Goal: Transaction & Acquisition: Obtain resource

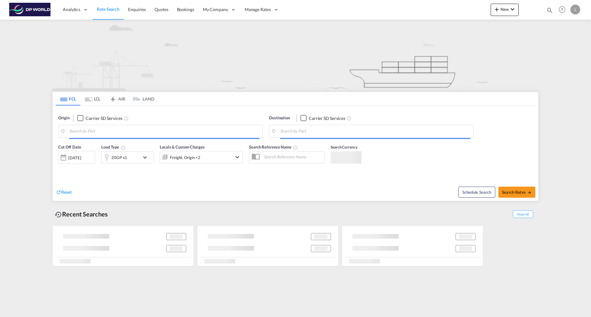
type input "[GEOGRAPHIC_DATA], [GEOGRAPHIC_DATA], USDET"
type input "Tianjin Xingang Pt, CNTXG"
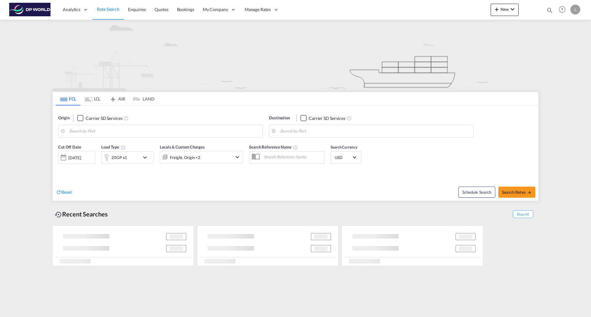
type input "[GEOGRAPHIC_DATA], [GEOGRAPHIC_DATA], USDET"
type input "Tianjin Xingang Pt, CNTXG"
type input "[GEOGRAPHIC_DATA], [GEOGRAPHIC_DATA], USDET"
type input "Tianjin Xingang Pt, CNTXG"
type input "[GEOGRAPHIC_DATA], [GEOGRAPHIC_DATA], USDET"
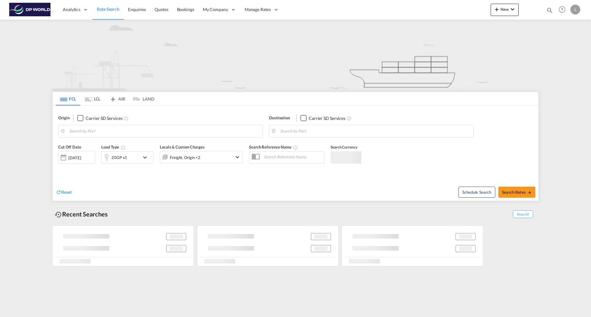
type input "Tianjin Xingang Pt, CNTXG"
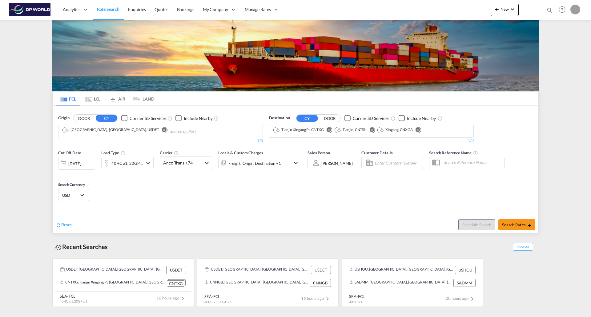
click at [162, 131] on md-icon "Remove" at bounding box center [164, 129] width 5 height 5
click at [329, 129] on md-icon "Remove" at bounding box center [328, 129] width 5 height 5
click at [309, 132] on button "Remove" at bounding box center [308, 130] width 9 height 6
click at [315, 128] on md-icon "Remove" at bounding box center [313, 129] width 5 height 5
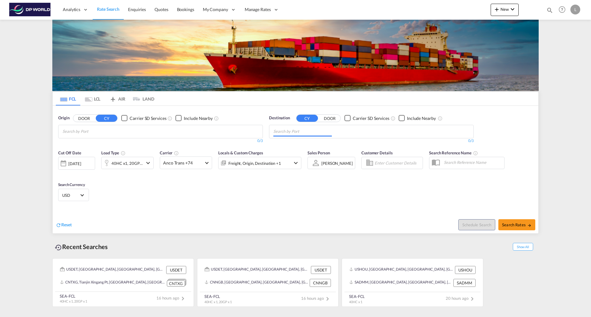
drag, startPoint x: 153, startPoint y: 124, endPoint x: 145, endPoint y: 128, distance: 8.8
click at [153, 124] on div "Origin DOOR CY Carrier SD Services Include Nearby 0/3 0/" at bounding box center [160, 129] width 205 height 29
click at [145, 129] on body "Analytics Reports Dashboard Rate Search Enquiries Quotes Bookings" at bounding box center [295, 158] width 591 height 317
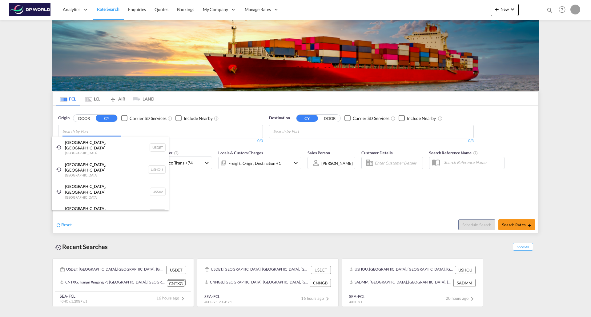
click at [94, 130] on body "Analytics Reports Dashboard Rate Search Enquiries Quotes Bookings" at bounding box center [295, 158] width 591 height 317
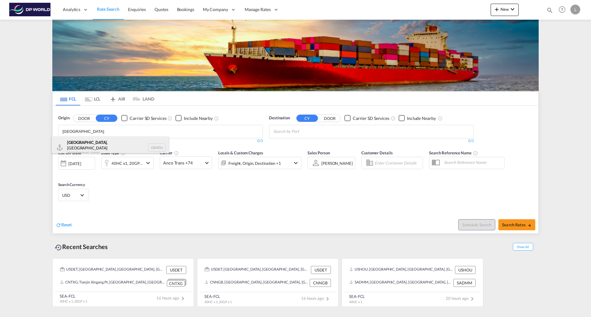
type input "[GEOGRAPHIC_DATA]"
click at [83, 145] on div "[GEOGRAPHIC_DATA] , [GEOGRAPHIC_DATA] [GEOGRAPHIC_DATA] USHOU" at bounding box center [110, 148] width 117 height 22
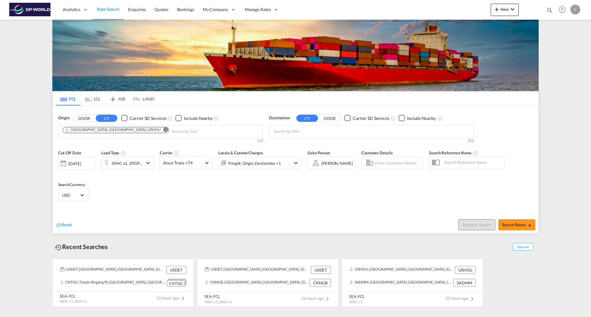
click at [297, 133] on body "Analytics Reports Dashboard Rate Search Enquiries Quotes Bookings" at bounding box center [295, 158] width 591 height 317
type input "ho chi"
click at [291, 146] on div "[GEOGRAPHIC_DATA] ([GEOGRAPHIC_DATA]) [GEOGRAPHIC_DATA] VNSGN" at bounding box center [320, 148] width 117 height 22
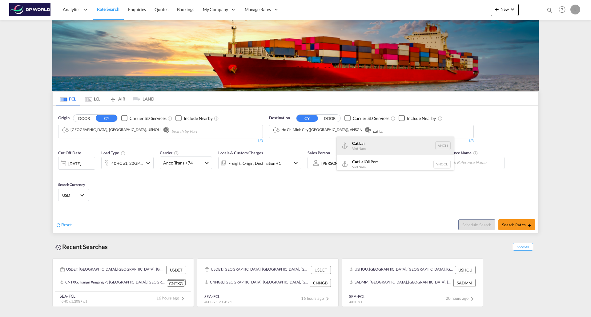
type input "cat lai"
click at [356, 141] on div "Cat Lai Viet Nam VNCLI" at bounding box center [394, 146] width 117 height 18
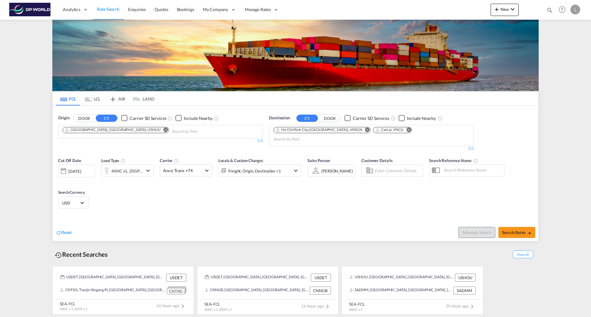
click at [146, 167] on md-icon "icon-chevron-down" at bounding box center [147, 170] width 7 height 7
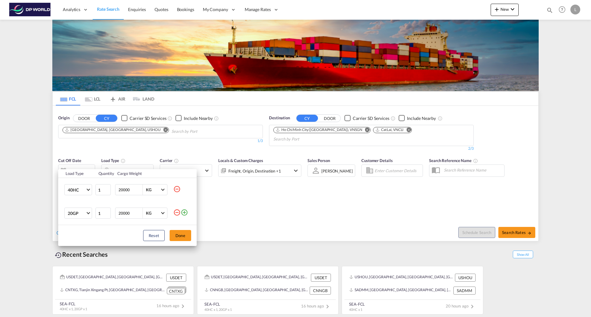
click at [177, 212] on md-icon "icon-minus-circle-outline" at bounding box center [176, 212] width 7 height 7
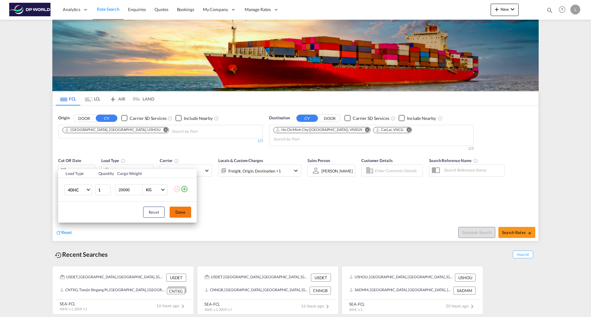
click at [185, 213] on button "Done" at bounding box center [180, 212] width 22 height 11
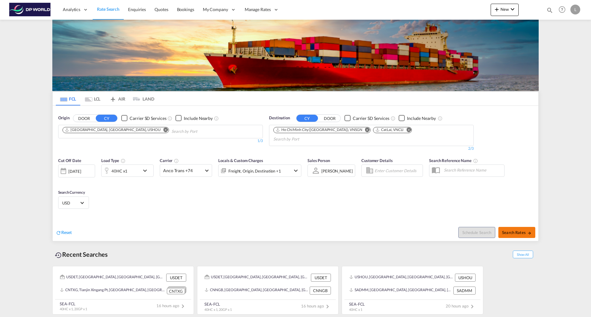
click at [518, 230] on span "Search Rates" at bounding box center [517, 232] width 30 height 5
type input "USHOU to VNSGN,VNCLI / [DATE]"
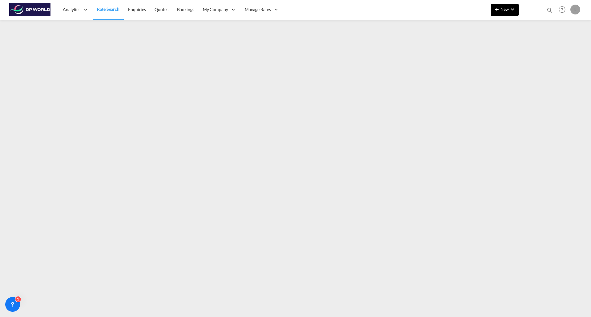
click at [495, 13] on button "New" at bounding box center [504, 10] width 28 height 12
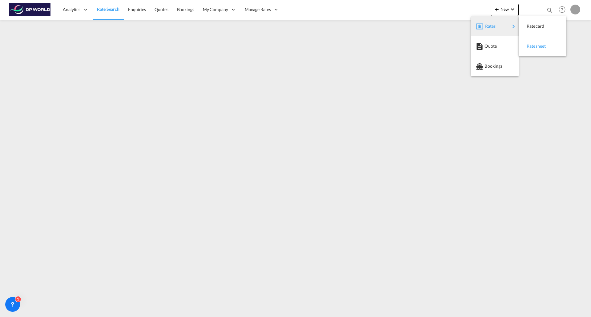
click at [533, 45] on span "Ratesheet" at bounding box center [529, 46] width 7 height 12
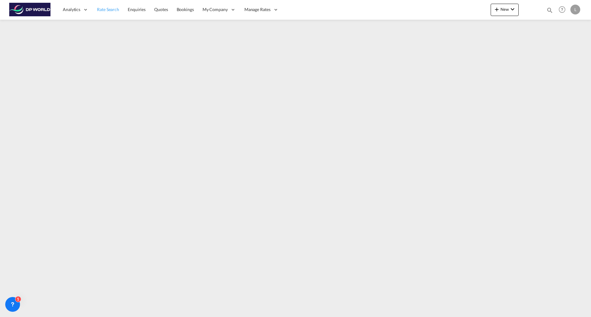
click at [102, 7] on span "Rate Search" at bounding box center [108, 9] width 22 height 5
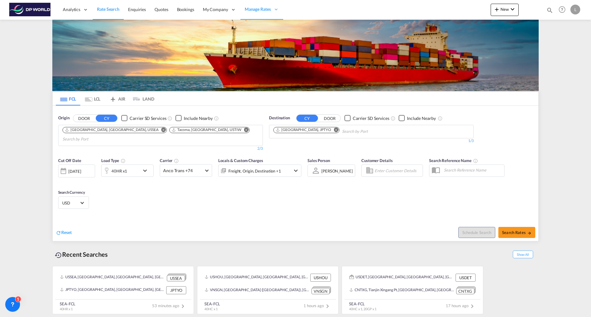
click at [244, 129] on md-icon "Remove" at bounding box center [246, 129] width 5 height 5
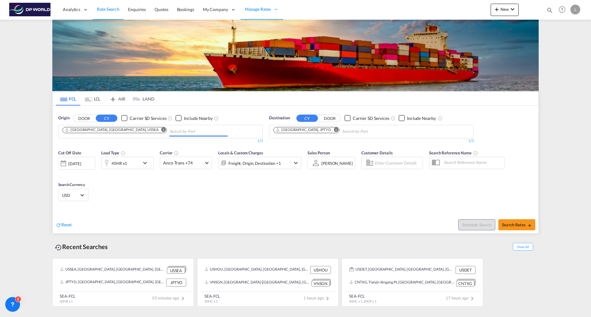
click at [161, 131] on md-icon "Remove" at bounding box center [163, 129] width 5 height 5
click at [107, 131] on input "Chips input." at bounding box center [91, 132] width 58 height 10
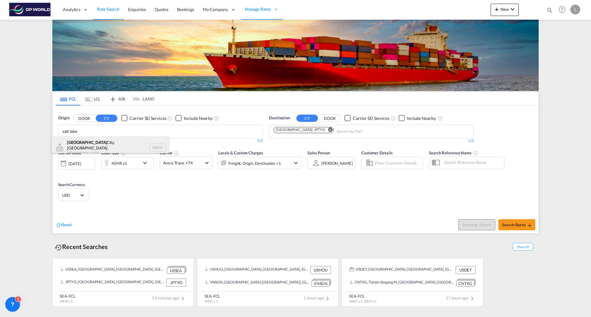
type input "salt lake"
click at [105, 144] on div "[GEOGRAPHIC_DATA], [GEOGRAPHIC_DATA] [GEOGRAPHIC_DATA] USSLC" at bounding box center [110, 148] width 117 height 22
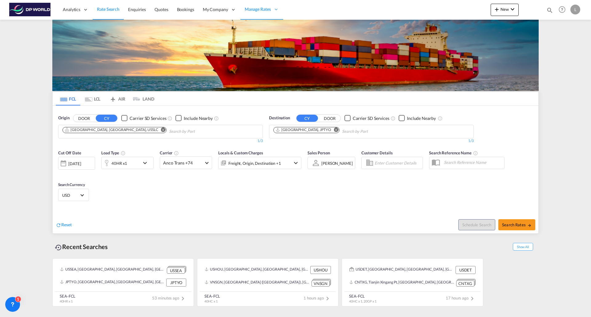
click at [334, 129] on md-icon "Remove" at bounding box center [336, 129] width 5 height 5
click at [304, 129] on input "Chips input." at bounding box center [302, 132] width 58 height 10
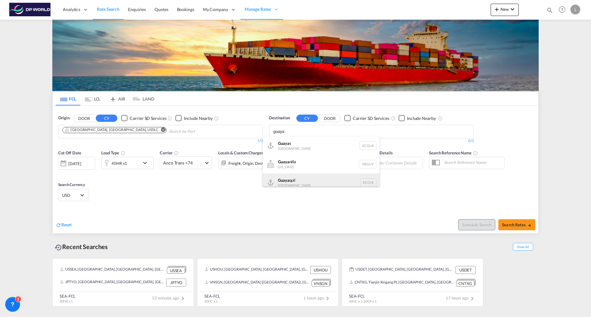
type input "guaya"
click at [285, 179] on div "Guaya quil [GEOGRAPHIC_DATA] [GEOGRAPHIC_DATA]" at bounding box center [320, 182] width 117 height 18
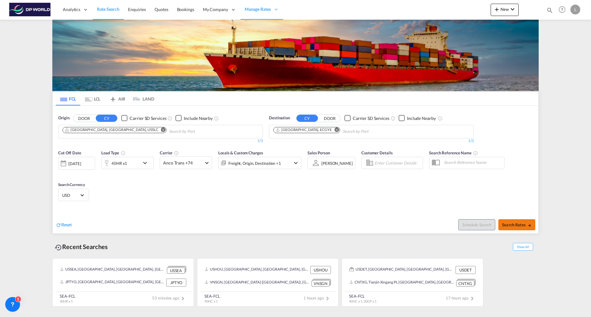
click at [523, 226] on span "Search Rates" at bounding box center [517, 224] width 30 height 5
type input "USSLC to ECGYE / [DATE]"
